Goal: Transaction & Acquisition: Purchase product/service

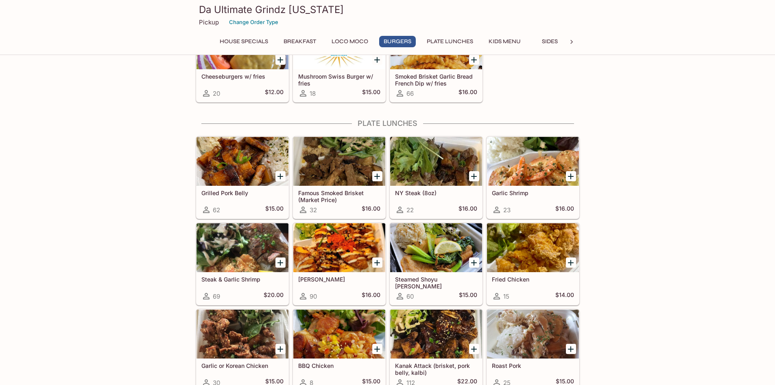
scroll to position [488, 0]
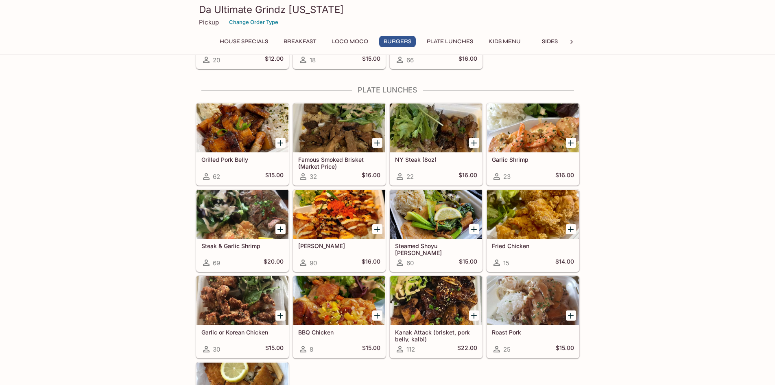
click at [527, 320] on div at bounding box center [533, 300] width 92 height 49
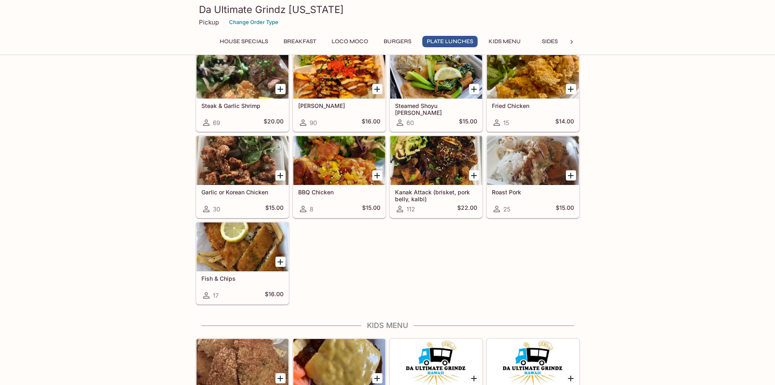
scroll to position [651, 0]
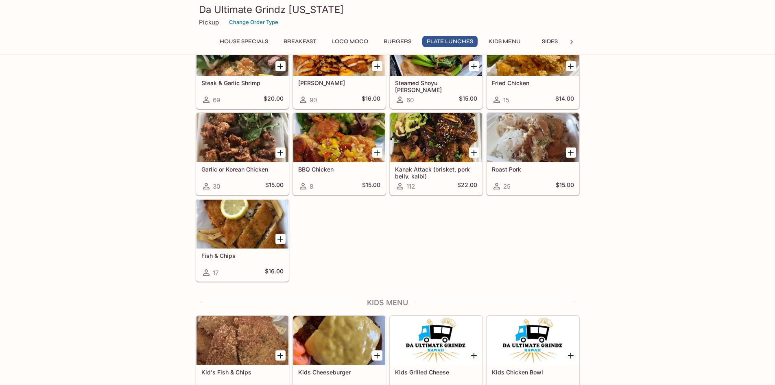
click at [663, 196] on div "This restaurant is currently closed and will open [DATE] at 10:00 AM . You may …" at bounding box center [387, 65] width 775 height 1303
